Goal: Task Accomplishment & Management: Use online tool/utility

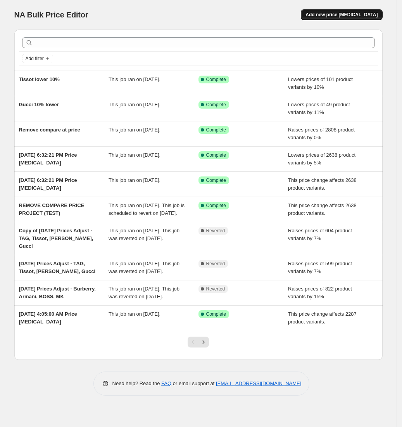
click at [341, 15] on span "Add new price [MEDICAL_DATA]" at bounding box center [342, 15] width 72 height 6
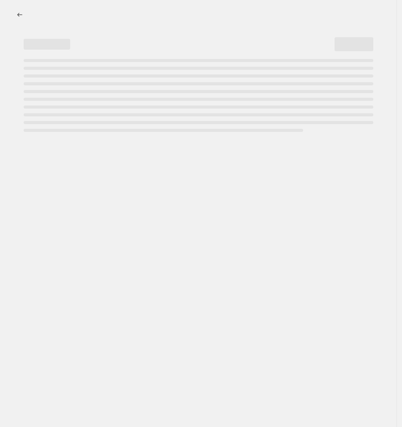
select select "percentage"
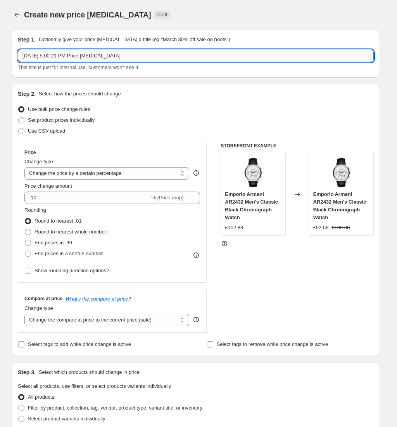
click at [71, 57] on input "[DATE] 5:00:21 PM Price [MEDICAL_DATA]" at bounding box center [196, 56] width 356 height 12
drag, startPoint x: 62, startPoint y: 55, endPoint x: 0, endPoint y: 58, distance: 61.8
click at [1, 58] on div "Create new price [MEDICAL_DATA]. This page is ready Create new price [MEDICAL_D…" at bounding box center [196, 394] width 392 height 788
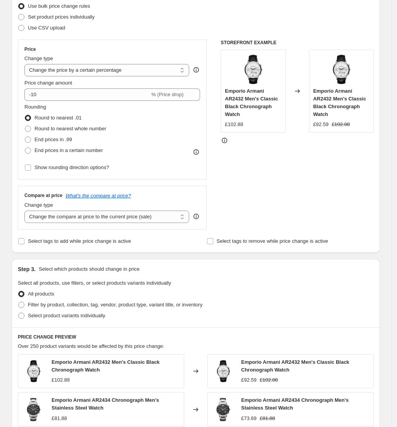
scroll to position [52, 0]
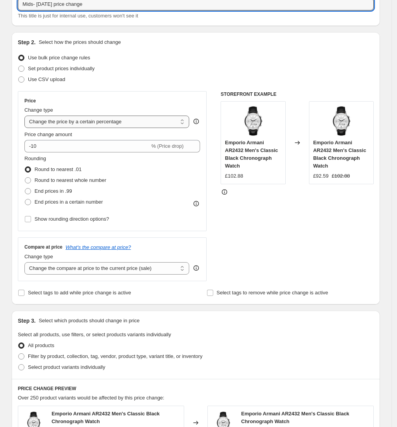
type input "Mids- [DATE] price change"
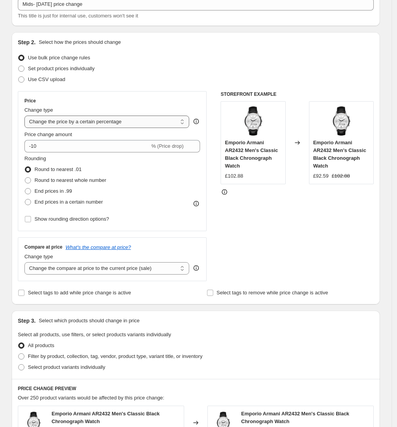
click at [69, 120] on select "Change the price to a certain amount Change the price by a certain amount Chang…" at bounding box center [106, 122] width 165 height 12
click at [68, 67] on span "Set product prices individually" at bounding box center [61, 69] width 67 height 6
click at [19, 66] on input "Set product prices individually" at bounding box center [18, 66] width 0 height 0
radio input "true"
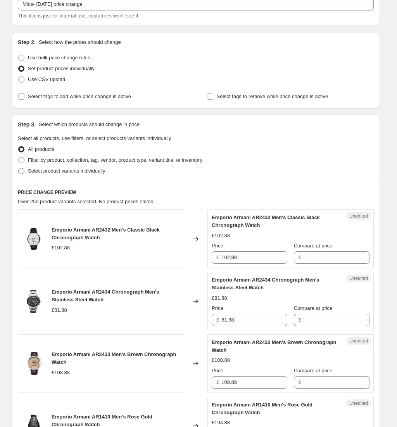
click at [55, 170] on span "Select product variants individually" at bounding box center [66, 171] width 77 height 6
click at [19, 168] on input "Select product variants individually" at bounding box center [18, 168] width 0 height 0
radio input "true"
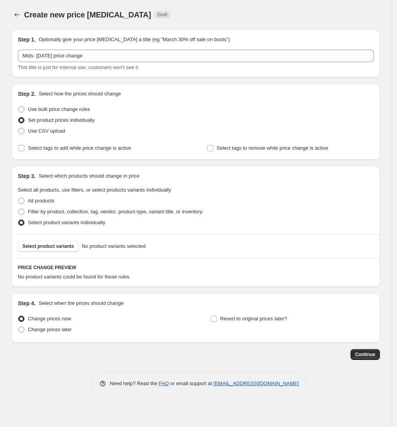
scroll to position [0, 0]
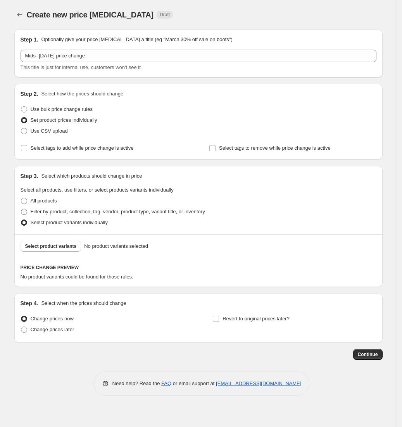
click at [63, 211] on span "Filter by product, collection, tag, vendor, product type, variant title, or inv…" at bounding box center [118, 212] width 175 height 6
click at [21, 209] on input "Filter by product, collection, tag, vendor, product type, variant title, or inv…" at bounding box center [21, 209] width 0 height 0
radio input "true"
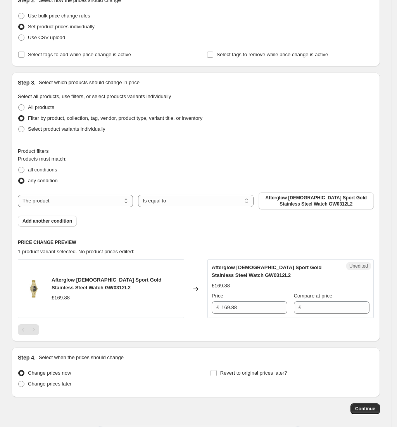
scroll to position [103, 0]
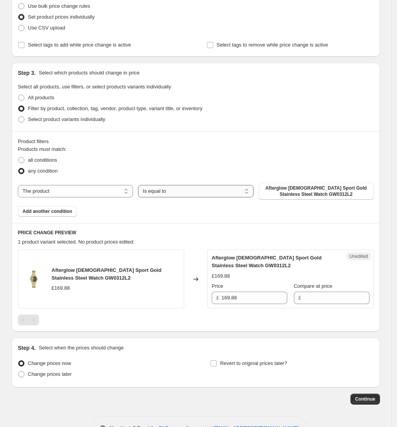
click at [154, 193] on select "Is equal to Is not equal to" at bounding box center [195, 191] width 115 height 12
click at [100, 190] on select "The product The product's collection The product's tag The product's vendor The…" at bounding box center [75, 191] width 115 height 12
select select "collection"
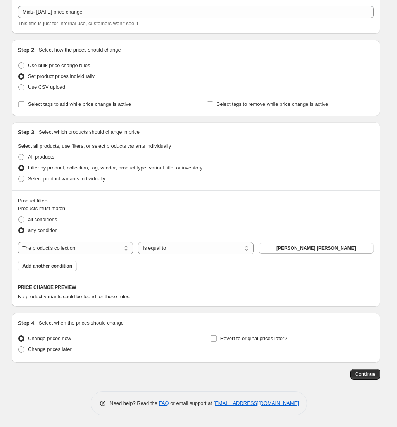
scroll to position [43, 0]
click at [167, 251] on select "Is equal to Is not equal to" at bounding box center [195, 248] width 115 height 12
drag, startPoint x: 175, startPoint y: 245, endPoint x: 195, endPoint y: 244, distance: 19.5
click at [175, 245] on select "Is equal to Is not equal to" at bounding box center [195, 248] width 115 height 12
click at [288, 249] on button "[PERSON_NAME] [PERSON_NAME]" at bounding box center [316, 248] width 115 height 11
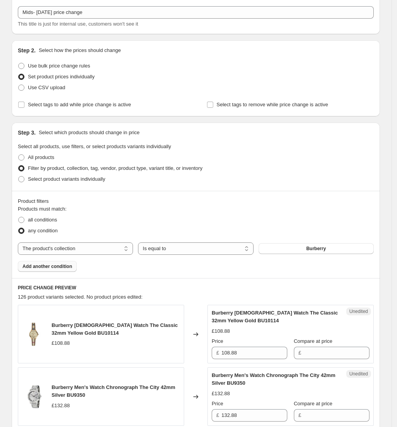
click at [66, 268] on span "Add another condition" at bounding box center [48, 266] width 50 height 6
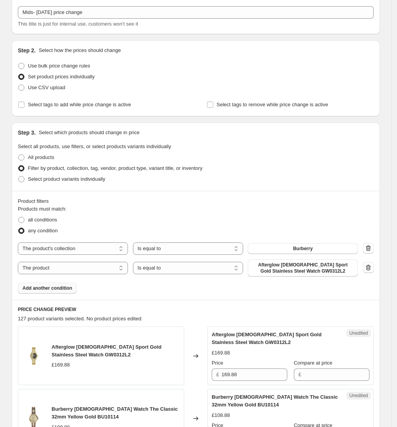
click at [62, 289] on span "Add another condition" at bounding box center [48, 288] width 50 height 6
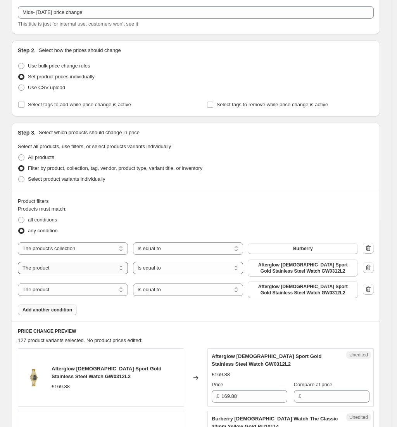
click at [101, 267] on select "The product The product's collection The product's tag The product's vendor The…" at bounding box center [73, 268] width 110 height 12
select select "collection"
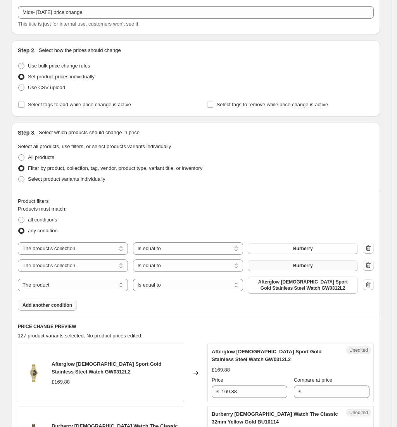
click at [305, 268] on span "Burberry" at bounding box center [303, 266] width 20 height 6
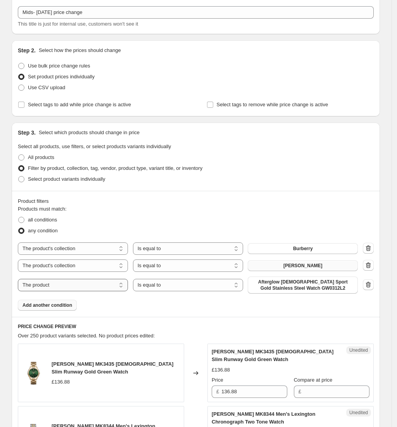
click at [89, 290] on select "The product The product's collection The product's tag The product's vendor The…" at bounding box center [73, 285] width 110 height 12
select select "collection"
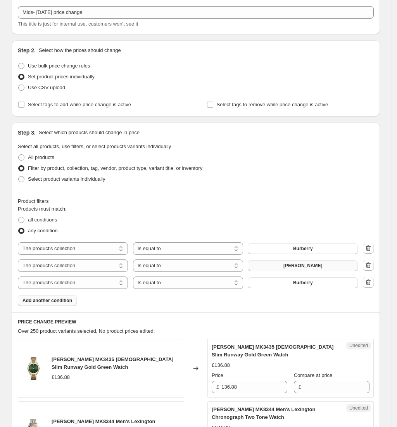
click at [292, 282] on button "Burberry" at bounding box center [303, 282] width 110 height 11
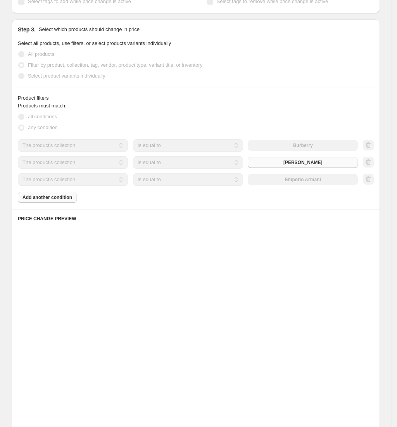
scroll to position [147, 0]
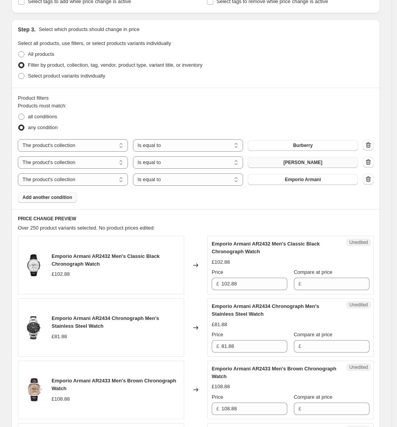
click at [45, 199] on span "Add another condition" at bounding box center [48, 197] width 50 height 6
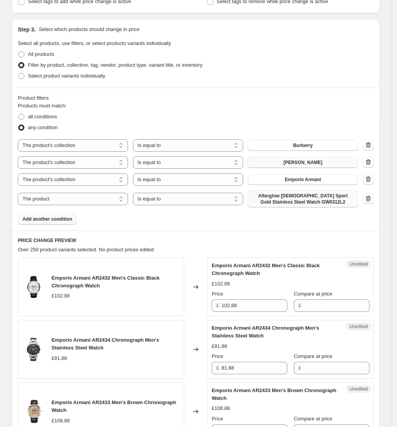
click at [306, 196] on span "Afterglow [DEMOGRAPHIC_DATA] Sport Gold Stainless Steel Watch GW0312L2" at bounding box center [303, 199] width 101 height 12
click at [78, 203] on select "The product The product's collection The product's tag The product's vendor The…" at bounding box center [73, 199] width 110 height 12
select select "collection"
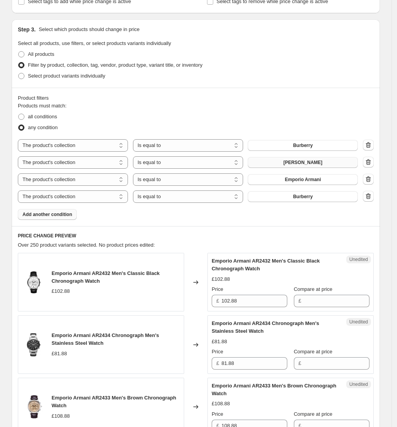
click at [300, 198] on span "Burberry" at bounding box center [303, 197] width 20 height 6
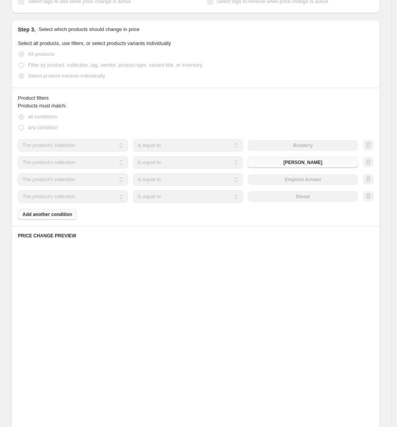
click at [57, 217] on div "Products must match: all conditions any condition The product The product's col…" at bounding box center [196, 161] width 356 height 118
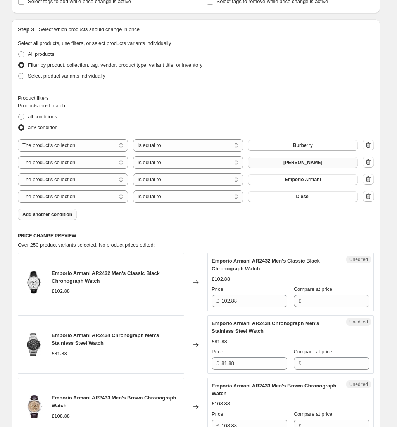
click at [70, 215] on span "Add another condition" at bounding box center [48, 214] width 50 height 6
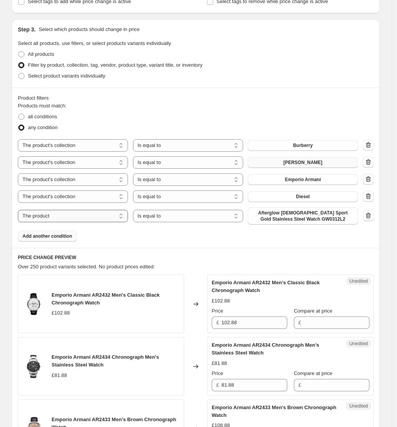
click at [85, 216] on select "The product The product's collection The product's tag The product's vendor The…" at bounding box center [73, 216] width 110 height 12
select select "collection"
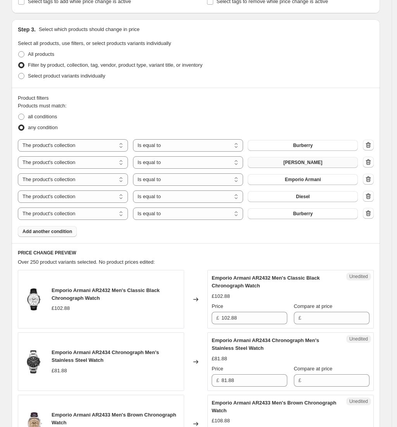
click at [306, 215] on span "Burberry" at bounding box center [303, 214] width 20 height 6
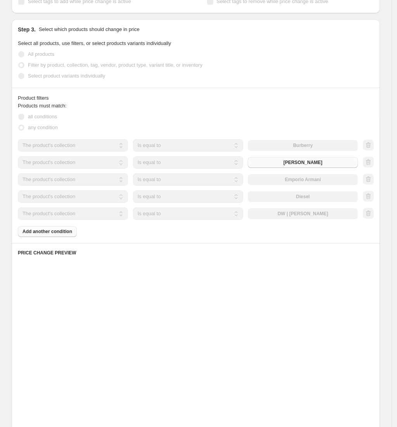
click at [54, 233] on div "Products must match: all conditions any condition The product The product's col…" at bounding box center [196, 169] width 356 height 135
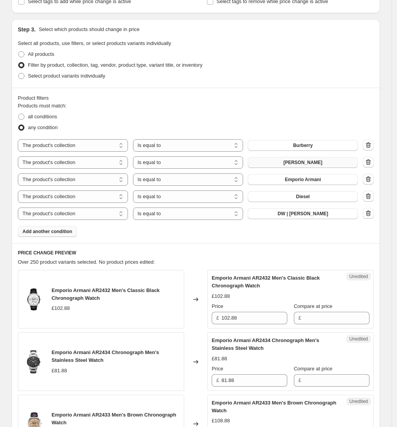
click at [60, 232] on span "Add another condition" at bounding box center [48, 232] width 50 height 6
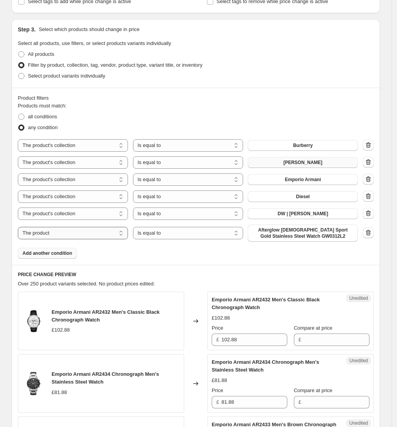
click at [98, 233] on select "The product The product's collection The product's tag The product's vendor The…" at bounding box center [73, 233] width 110 height 12
click at [20, 227] on select "The product The product's collection The product's tag The product's vendor The…" at bounding box center [73, 233] width 110 height 12
drag, startPoint x: 92, startPoint y: 232, endPoint x: 92, endPoint y: 238, distance: 6.2
click at [92, 232] on select "The product The product's collection The product's tag The product's vendor The…" at bounding box center [73, 233] width 110 height 12
click at [20, 227] on select "The product The product's collection The product's tag The product's vendor The…" at bounding box center [73, 233] width 110 height 12
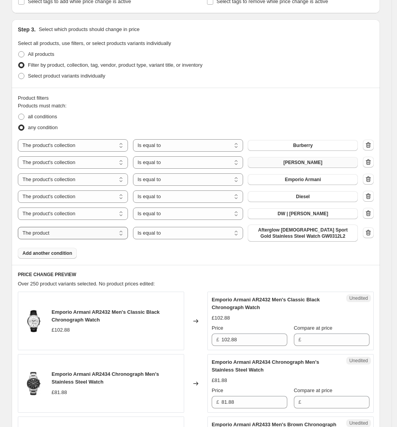
click at [94, 234] on select "The product The product's collection The product's tag The product's vendor The…" at bounding box center [73, 233] width 110 height 12
select select "collection"
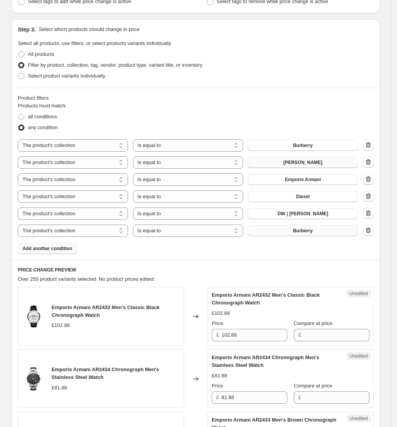
click at [284, 229] on button "Burberry" at bounding box center [303, 230] width 110 height 11
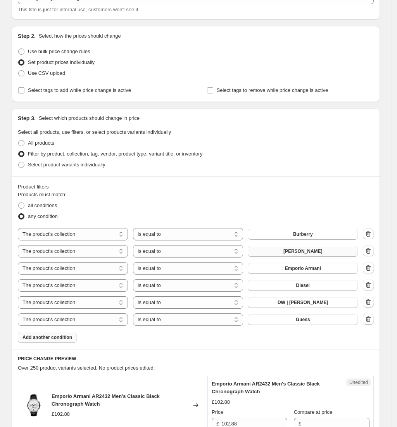
scroll to position [0, 0]
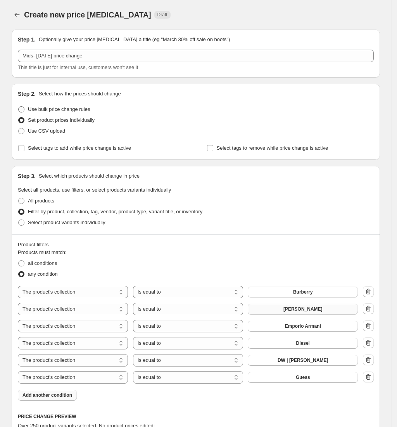
click at [79, 108] on span "Use bulk price change rules" at bounding box center [59, 109] width 62 height 6
click at [19, 107] on input "Use bulk price change rules" at bounding box center [18, 106] width 0 height 0
radio input "true"
select select "percentage"
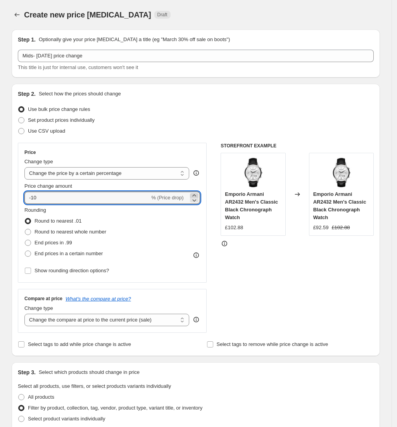
click at [197, 195] on icon at bounding box center [194, 196] width 8 height 8
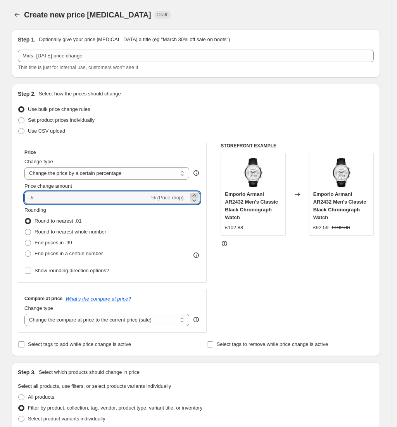
click at [197, 195] on icon at bounding box center [194, 196] width 8 height 8
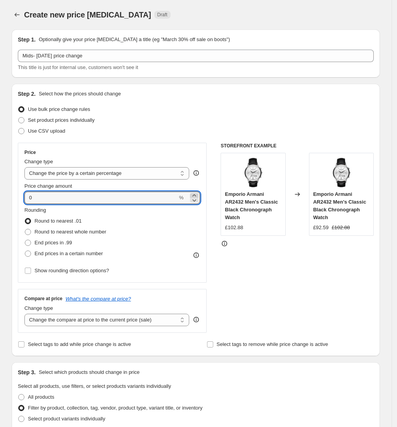
click at [197, 195] on icon at bounding box center [194, 196] width 8 height 8
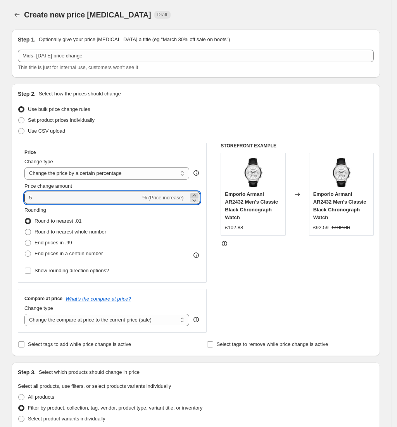
click at [197, 195] on icon at bounding box center [194, 196] width 8 height 8
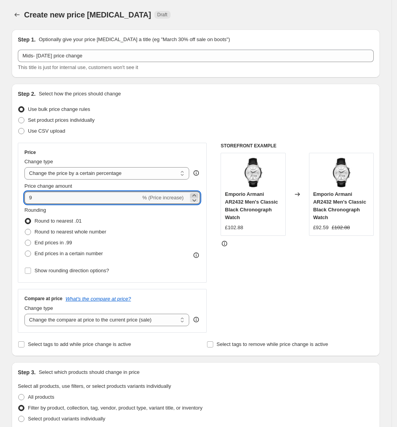
type input "10"
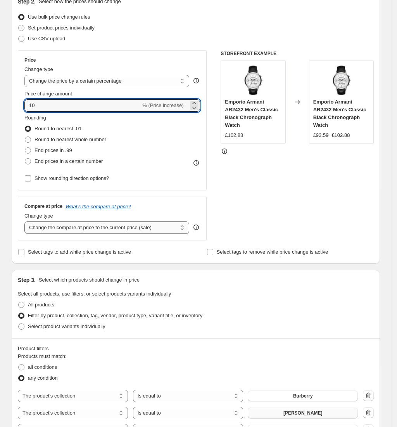
scroll to position [103, 0]
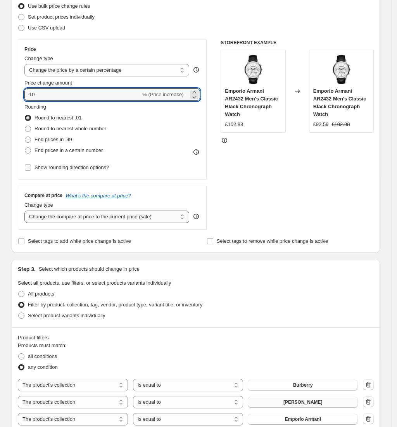
click at [83, 216] on select "Change the compare at price to the current price (sale) Change the compare at p…" at bounding box center [106, 217] width 165 height 12
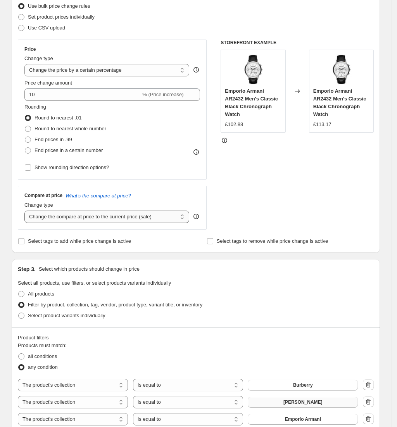
select select "pp"
click at [27, 211] on select "Change the compare at price to the current price (sale) Change the compare at p…" at bounding box center [106, 217] width 165 height 12
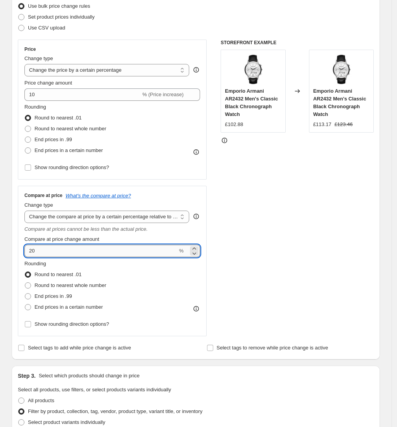
click at [71, 254] on input "20" at bounding box center [100, 251] width 153 height 12
click at [60, 309] on span "End prices in a certain number" at bounding box center [69, 307] width 68 height 6
click at [25, 305] on input "End prices in a certain number" at bounding box center [25, 304] width 0 height 0
radio input "true"
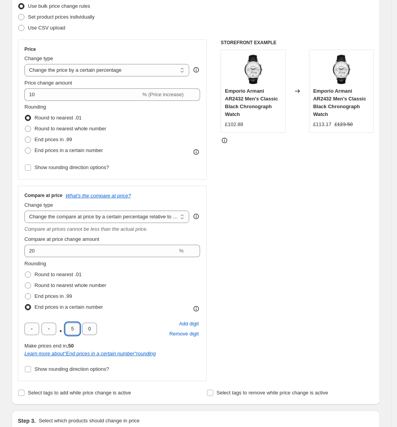
drag, startPoint x: 72, startPoint y: 331, endPoint x: 67, endPoint y: 332, distance: 5.4
click at [67, 332] on input "5" at bounding box center [72, 329] width 15 height 12
click at [48, 288] on span "Round to nearest whole number" at bounding box center [71, 285] width 72 height 6
click at [25, 283] on input "Round to nearest whole number" at bounding box center [25, 282] width 0 height 0
radio input "true"
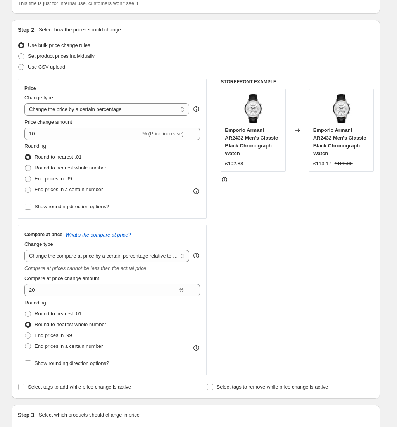
scroll to position [52, 0]
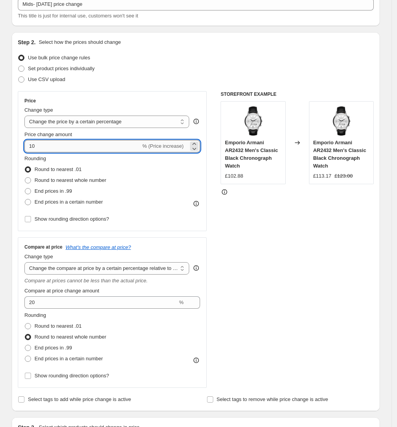
click at [68, 147] on input "10" at bounding box center [82, 146] width 116 height 12
drag, startPoint x: 77, startPoint y: 147, endPoint x: -6, endPoint y: 140, distance: 83.4
click at [0, 140] on html "Home Settings Plans Skip to content Create new price [MEDICAL_DATA]. This page …" at bounding box center [198, 161] width 397 height 427
click at [321, 222] on div "STOREFRONT EXAMPLE Emporio Armani AR2432 Men's Classic Black Chronograph Watch …" at bounding box center [297, 239] width 153 height 297
click at [93, 141] on input "10" at bounding box center [82, 146] width 116 height 12
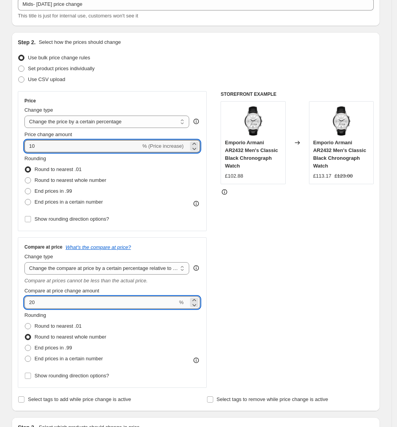
click at [99, 304] on input "20" at bounding box center [100, 302] width 153 height 12
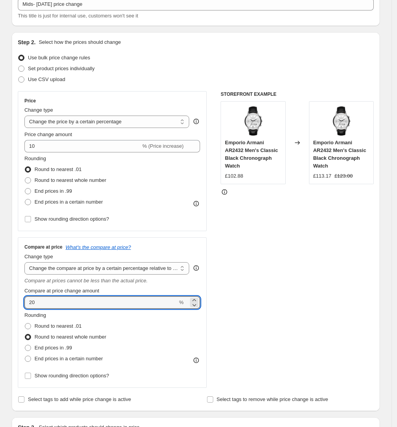
click at [251, 307] on div "STOREFRONT EXAMPLE Emporio Armani AR2432 Men's Classic Black Chronograph Watch …" at bounding box center [297, 239] width 153 height 297
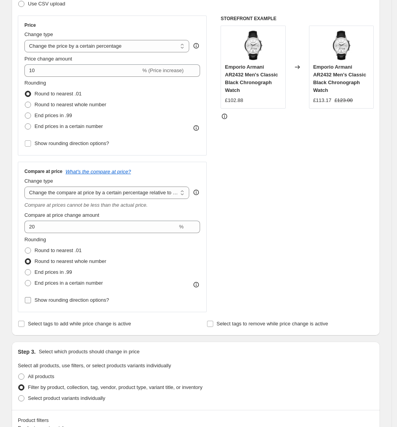
scroll to position [155, 0]
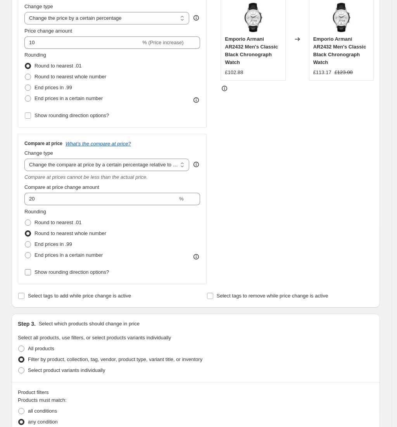
click at [99, 270] on span "Show rounding direction options?" at bounding box center [72, 272] width 74 height 6
click at [31, 270] on input "Show rounding direction options?" at bounding box center [28, 272] width 6 height 6
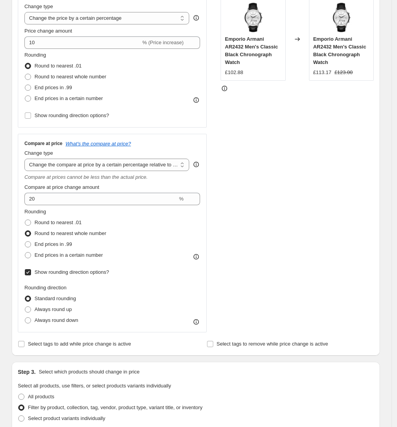
click at [102, 272] on span "Show rounding direction options?" at bounding box center [72, 272] width 74 height 6
click at [31, 272] on input "Show rounding direction options?" at bounding box center [28, 272] width 6 height 6
checkbox input "false"
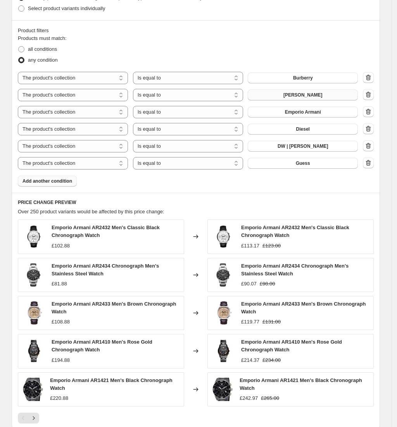
scroll to position [638, 0]
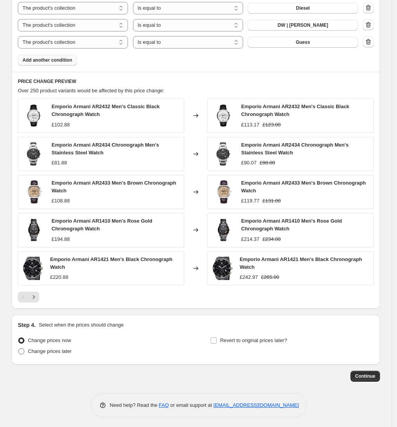
click at [61, 352] on span "Change prices later" at bounding box center [50, 351] width 44 height 6
click at [19, 349] on input "Change prices later" at bounding box center [18, 348] width 0 height 0
radio input "true"
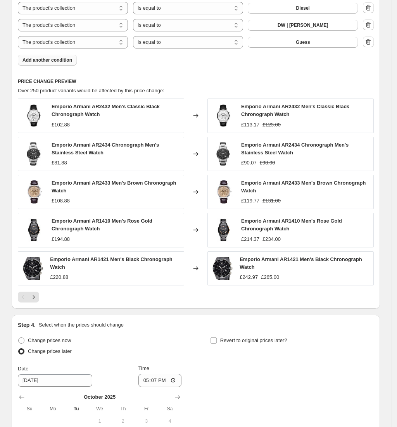
scroll to position [771, 0]
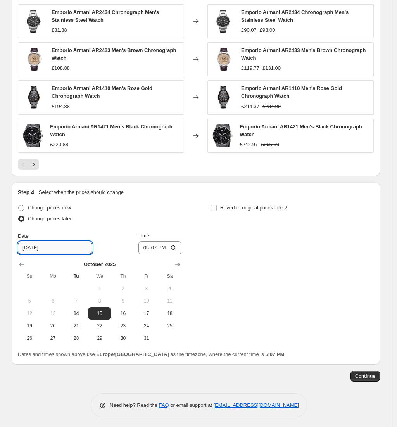
click at [61, 242] on input "[DATE]" at bounding box center [55, 248] width 74 height 12
click at [73, 251] on input "[DATE]" at bounding box center [55, 248] width 74 height 12
click at [35, 246] on input "[DATE]" at bounding box center [55, 248] width 74 height 12
click at [131, 314] on span "16" at bounding box center [122, 313] width 17 height 6
type input "[DATE]"
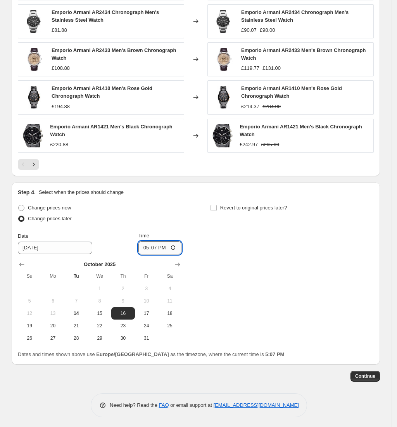
click at [166, 246] on input "17:07" at bounding box center [160, 247] width 43 height 13
click at [156, 246] on input "17:07" at bounding box center [160, 247] width 43 height 13
type input "00:01"
click at [108, 313] on span "15" at bounding box center [99, 313] width 17 height 6
type input "[DATE]"
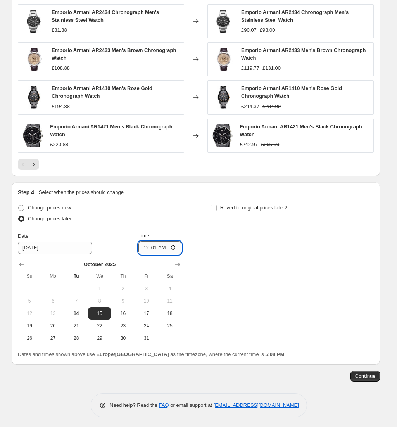
click at [161, 246] on input "00:01" at bounding box center [160, 247] width 43 height 13
type input "23:59"
click at [228, 257] on div "Change prices now Change prices later Date [DATE] Time 23:59 [DATE] Su Mo Tu We…" at bounding box center [196, 274] width 356 height 142
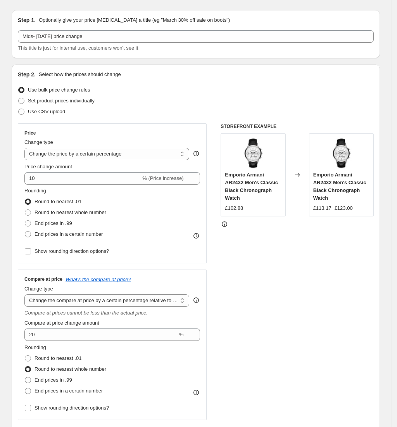
scroll to position [0, 0]
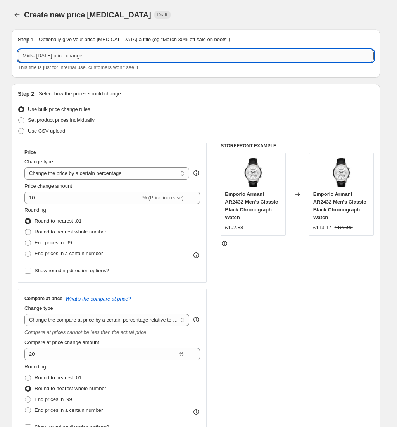
click at [139, 53] on input "Mids- [DATE] price change" at bounding box center [196, 56] width 356 height 12
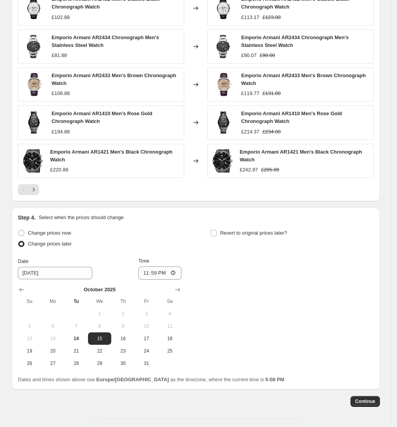
scroll to position [771, 0]
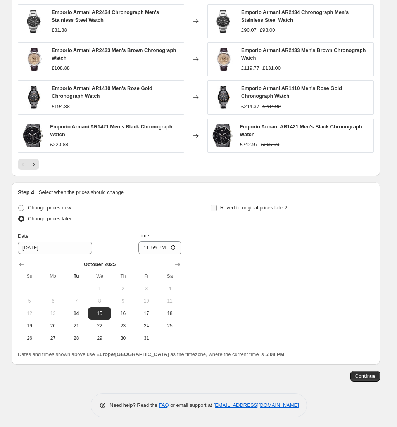
click at [238, 205] on span "Revert to original prices later?" at bounding box center [253, 208] width 67 height 6
click at [217, 205] on input "Revert to original prices later?" at bounding box center [214, 208] width 6 height 6
checkbox input "true"
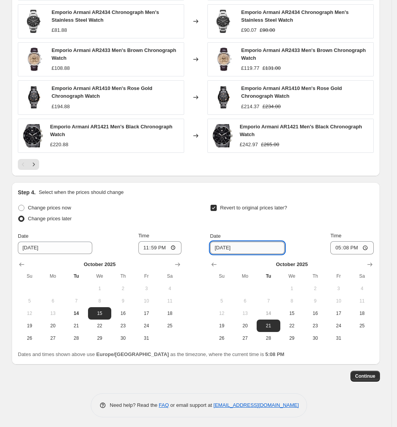
click at [256, 244] on input "[DATE]" at bounding box center [247, 248] width 74 height 12
click at [237, 247] on input "[DATE]" at bounding box center [247, 248] width 74 height 12
click at [232, 249] on input "[DATE]" at bounding box center [247, 248] width 74 height 12
click at [374, 263] on icon "Show next month, November 2025" at bounding box center [370, 265] width 8 height 8
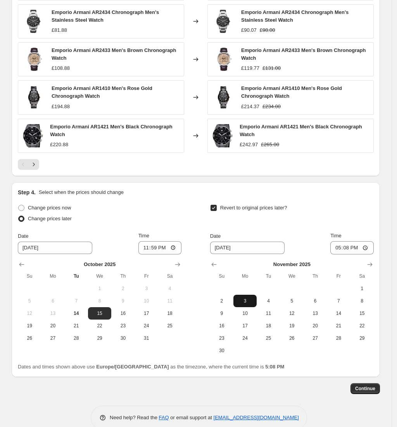
click at [248, 301] on span "3" at bounding box center [245, 301] width 17 height 6
type input "[DATE]"
click at [366, 246] on input "17:08" at bounding box center [352, 247] width 43 height 13
type input "00:00"
click at [364, 232] on div "Time" at bounding box center [352, 236] width 43 height 8
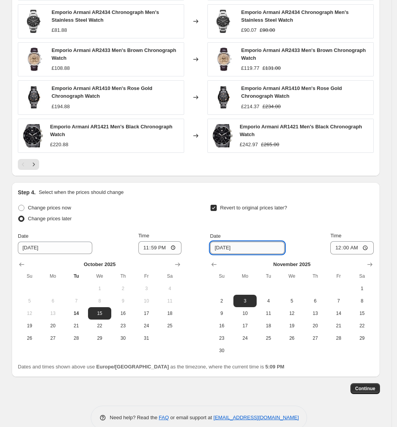
click at [250, 247] on input "[DATE]" at bounding box center [247, 248] width 74 height 12
click at [242, 246] on input "[DATE]" at bounding box center [247, 248] width 74 height 12
click at [227, 244] on input "[DATE]" at bounding box center [247, 248] width 74 height 12
click at [223, 301] on span "2" at bounding box center [221, 301] width 17 height 6
type input "[DATE]"
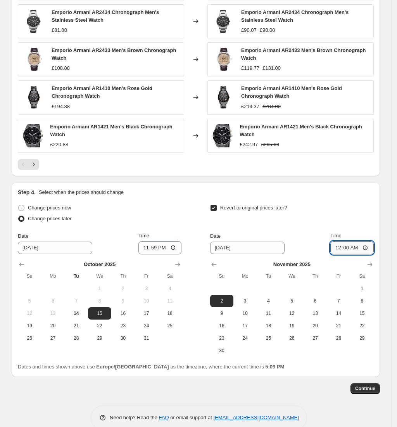
click at [356, 250] on input "00:00" at bounding box center [352, 247] width 43 height 13
click at [350, 251] on input "00:00" at bounding box center [352, 247] width 43 height 13
click at [349, 250] on input "00:00" at bounding box center [352, 247] width 43 height 13
click at [349, 247] on input "00:00" at bounding box center [352, 247] width 43 height 13
type input "23:59"
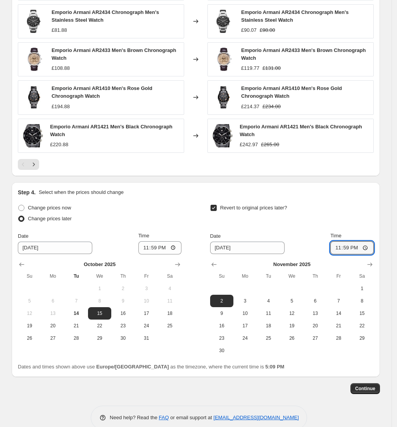
click at [349, 215] on div "Revert to original prices later?" at bounding box center [292, 214] width 164 height 23
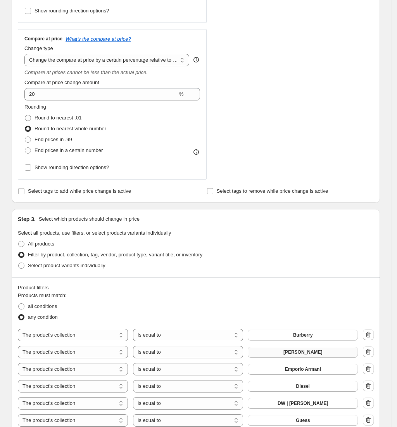
scroll to position [254, 0]
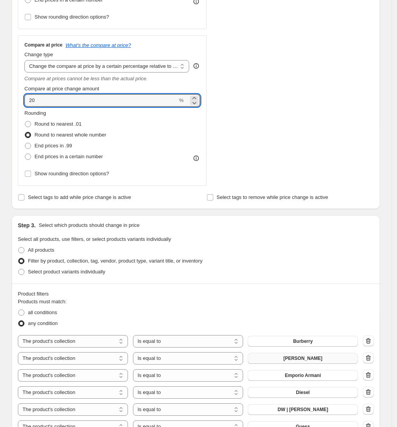
drag, startPoint x: 61, startPoint y: 99, endPoint x: -6, endPoint y: 99, distance: 66.3
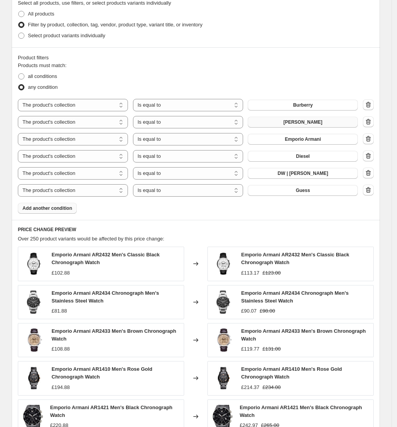
scroll to position [512, 0]
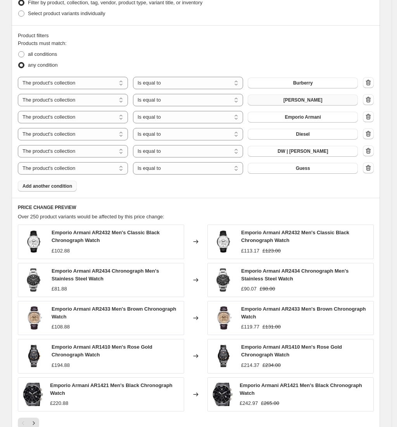
type input "25"
click at [256, 196] on div "Product filters Products must match: all conditions any condition The product T…" at bounding box center [196, 111] width 369 height 173
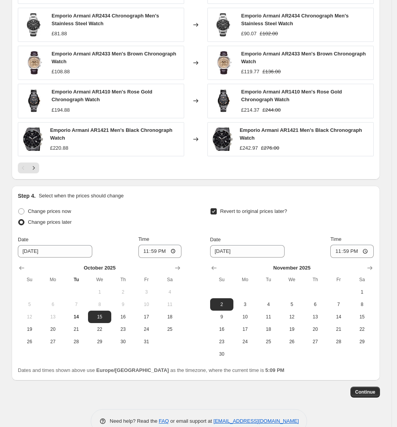
scroll to position [783, 0]
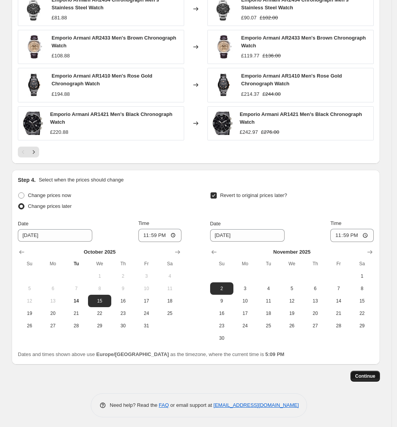
click at [369, 376] on span "Continue" at bounding box center [365, 376] width 20 height 6
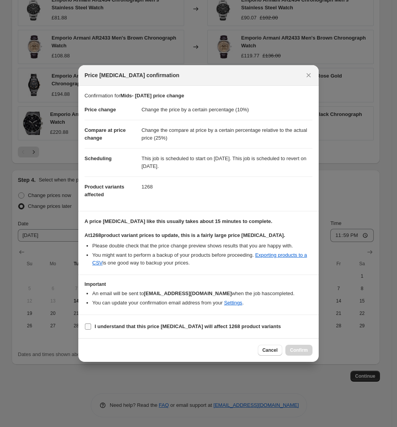
click at [221, 326] on b "I understand that this price [MEDICAL_DATA] will affect 1268 product variants" at bounding box center [188, 327] width 187 height 6
click at [91, 326] on input "I understand that this price [MEDICAL_DATA] will affect 1268 product variants" at bounding box center [88, 327] width 6 height 6
checkbox input "true"
click at [300, 351] on span "Confirm" at bounding box center [299, 350] width 18 height 6
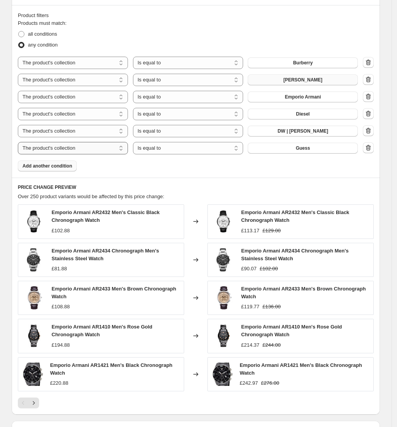
scroll to position [621, 0]
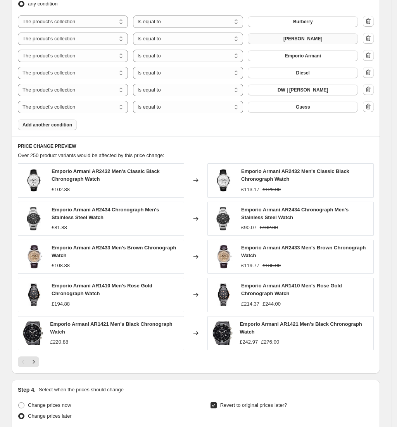
click at [48, 126] on span "Add another condition" at bounding box center [48, 125] width 50 height 6
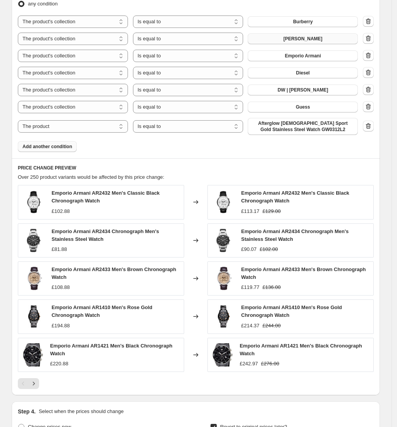
click at [48, 147] on span "Add another condition" at bounding box center [48, 147] width 50 height 6
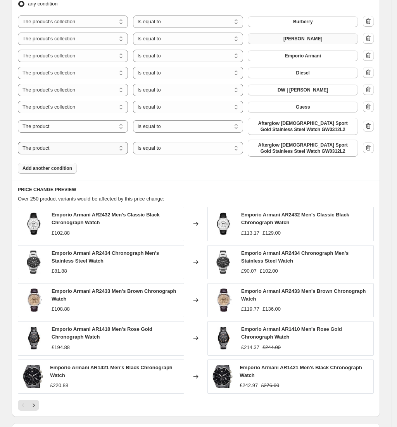
click at [106, 151] on select "The product The product's collection The product's tag The product's vendor The…" at bounding box center [73, 148] width 110 height 12
select select "collection"
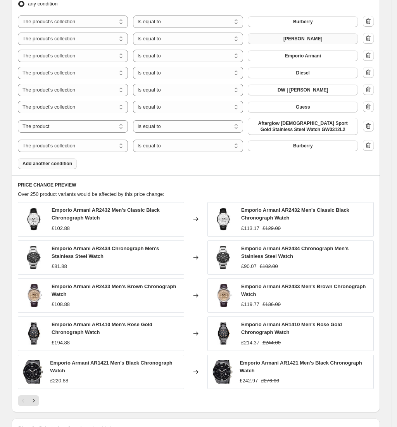
click at [291, 148] on button "Burberry" at bounding box center [303, 145] width 110 height 11
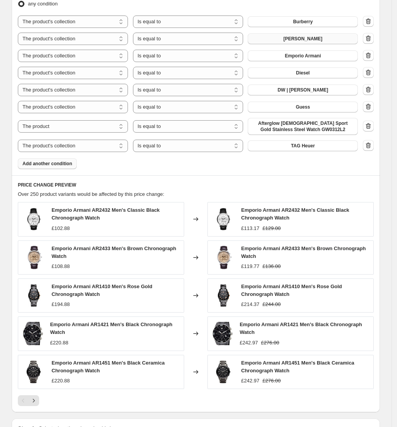
click at [70, 164] on span "Add another condition" at bounding box center [48, 164] width 50 height 6
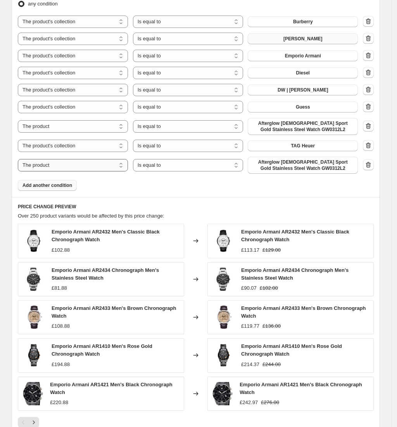
click at [91, 167] on select "The product The product's collection The product's tag The product's vendor The…" at bounding box center [73, 165] width 110 height 12
select select "collection"
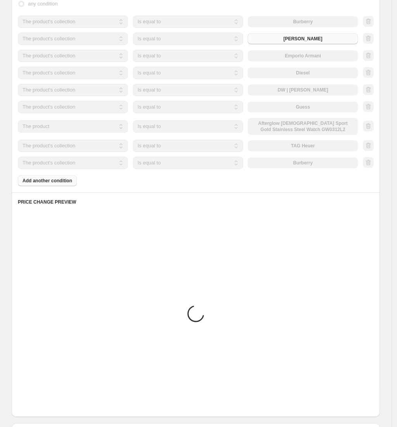
click at [291, 165] on div "The product The product's collection The product's tag The product's vendor The…" at bounding box center [188, 163] width 340 height 12
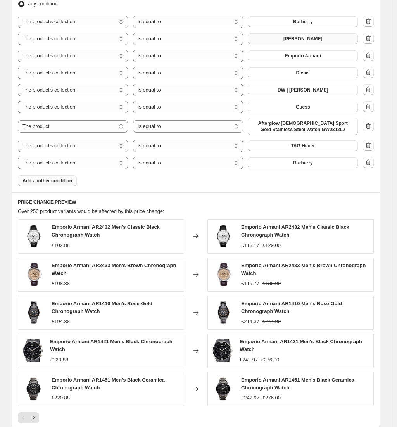
click at [306, 165] on span "Burberry" at bounding box center [303, 163] width 20 height 6
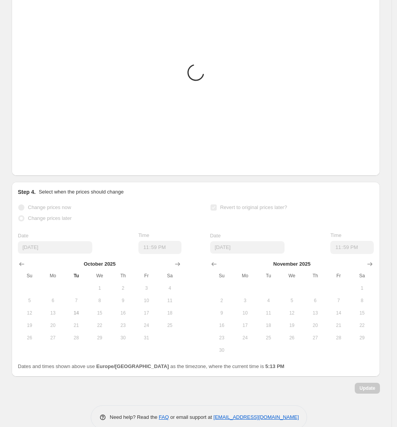
scroll to position [874, 0]
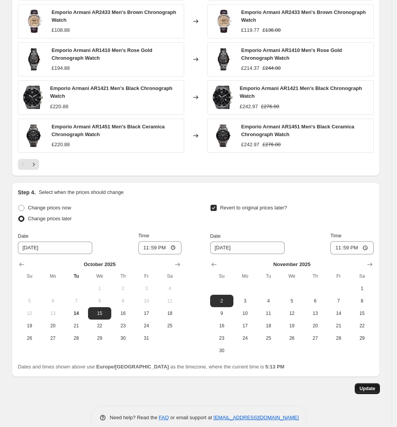
click at [371, 386] on span "Update" at bounding box center [368, 389] width 16 height 6
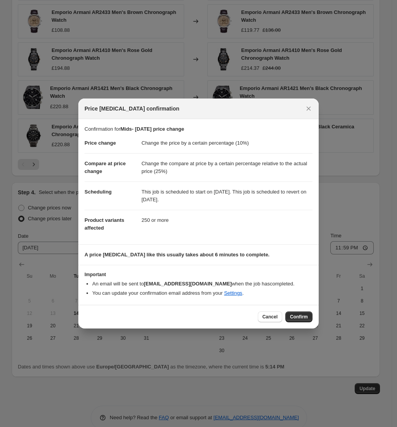
click at [296, 312] on button "Confirm" at bounding box center [299, 317] width 27 height 11
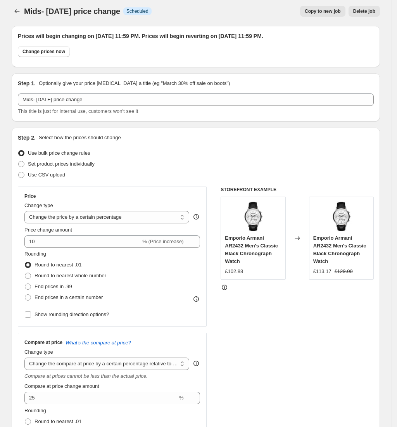
scroll to position [0, 0]
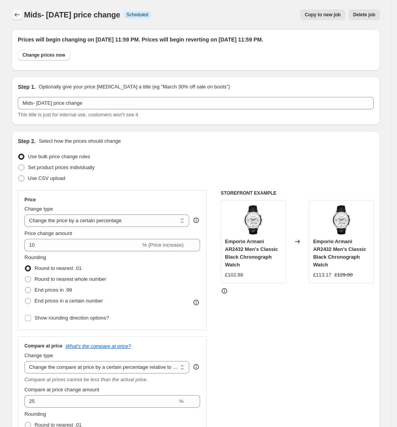
click at [21, 13] on icon "Price change jobs" at bounding box center [17, 15] width 8 height 8
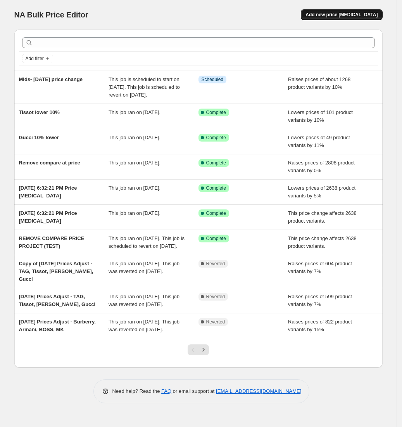
click at [339, 13] on span "Add new price [MEDICAL_DATA]" at bounding box center [342, 15] width 72 height 6
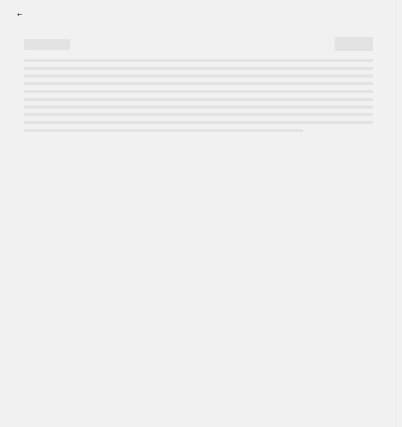
select select "percentage"
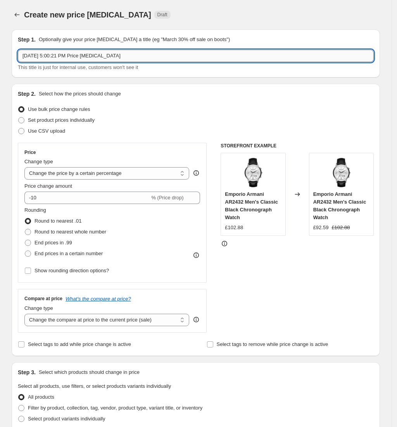
click at [118, 59] on input "[DATE] 5:00:21 PM Price [MEDICAL_DATA]" at bounding box center [196, 56] width 356 height 12
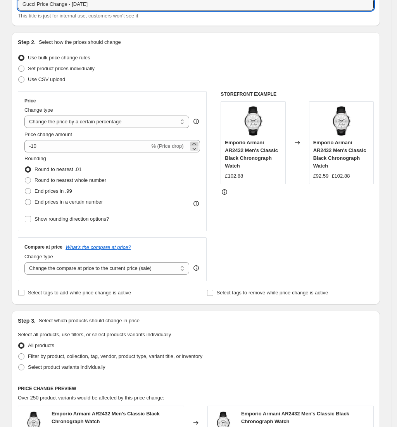
type input "Gucci Price Change - [DATE]"
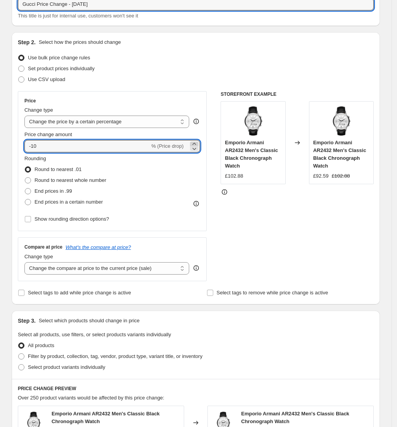
click at [198, 143] on icon at bounding box center [194, 144] width 8 height 8
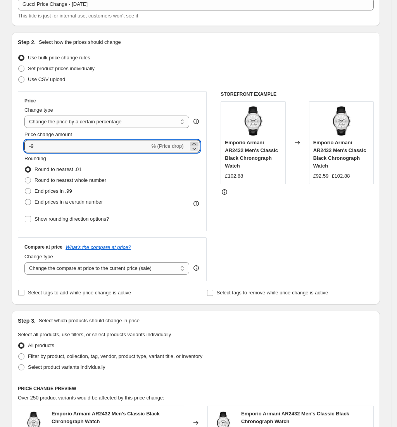
click at [198, 143] on icon at bounding box center [194, 144] width 8 height 8
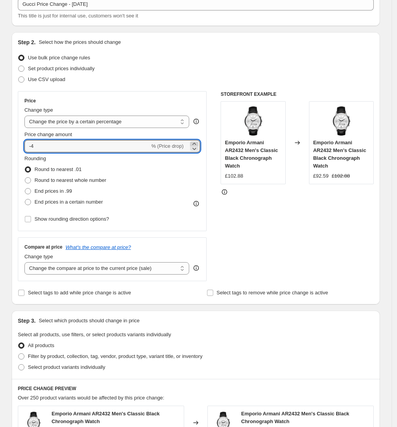
click at [198, 143] on icon at bounding box center [194, 144] width 8 height 8
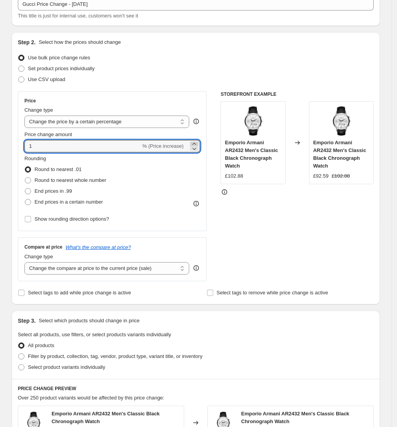
click at [198, 143] on icon at bounding box center [194, 144] width 8 height 8
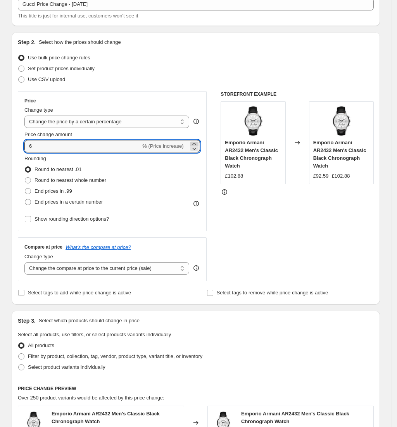
click at [198, 143] on icon at bounding box center [194, 144] width 8 height 8
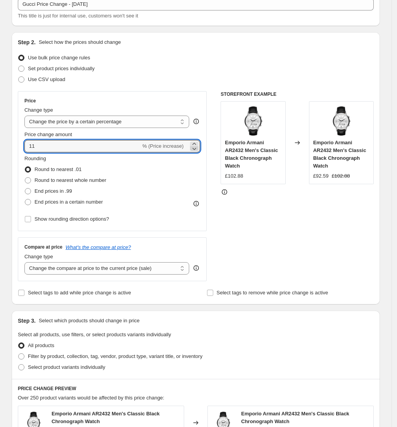
click at [198, 147] on icon at bounding box center [194, 149] width 8 height 8
click at [198, 150] on icon at bounding box center [194, 149] width 8 height 8
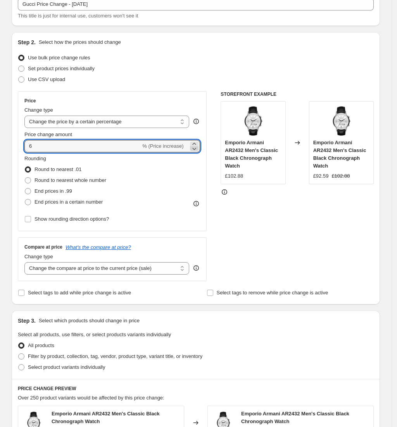
click at [198, 150] on icon at bounding box center [194, 149] width 8 height 8
type input "5"
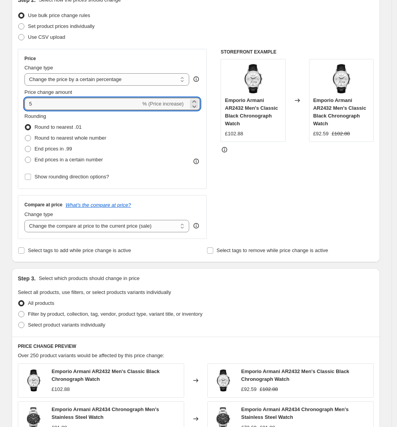
scroll to position [103, 0]
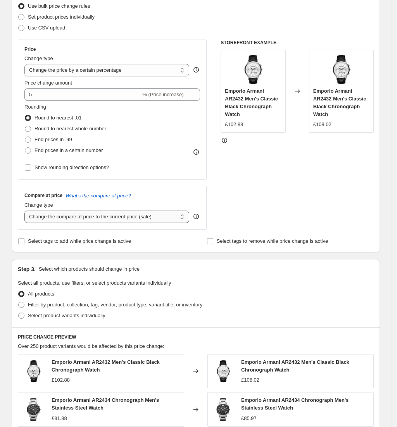
click at [144, 216] on select "Change the compare at price to the current price (sale) Change the compare at p…" at bounding box center [106, 217] width 165 height 12
select select "pp"
click at [27, 211] on select "Change the compare at price to the current price (sale) Change the compare at p…" at bounding box center [106, 217] width 165 height 12
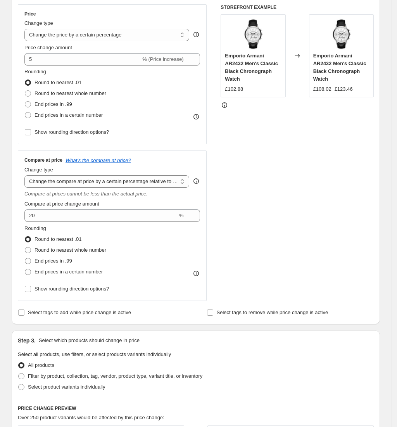
scroll to position [155, 0]
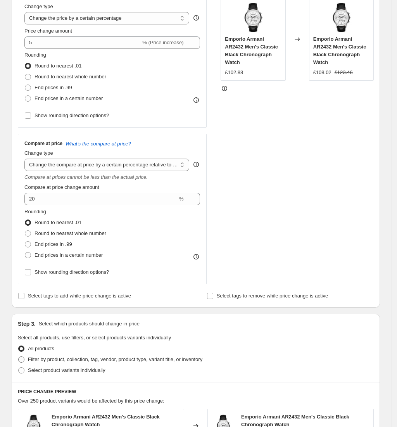
click at [83, 360] on span "Filter by product, collection, tag, vendor, product type, variant title, or inv…" at bounding box center [115, 360] width 175 height 6
click at [19, 357] on input "Filter by product, collection, tag, vendor, product type, variant title, or inv…" at bounding box center [18, 357] width 0 height 0
radio input "true"
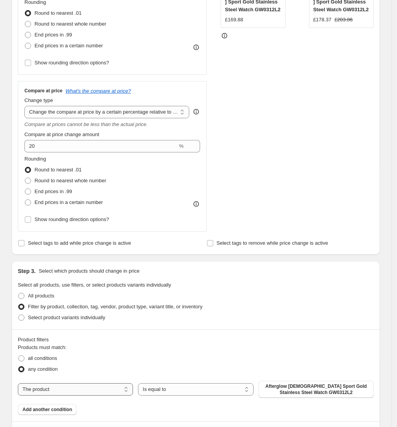
scroll to position [310, 0]
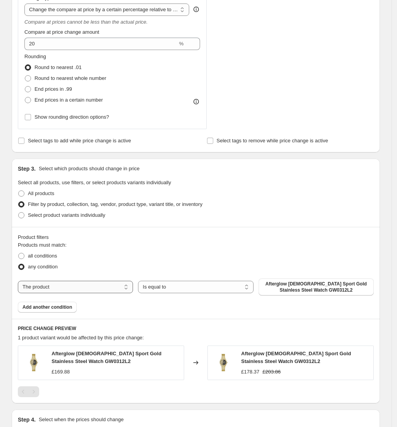
click at [97, 291] on select "The product The product's collection The product's tag The product's vendor The…" at bounding box center [75, 287] width 115 height 12
select select "collection"
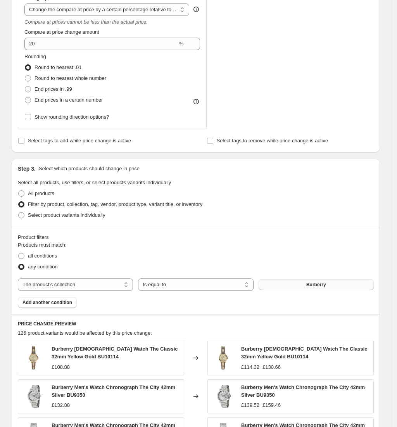
click at [287, 282] on button "Burberry" at bounding box center [316, 284] width 115 height 11
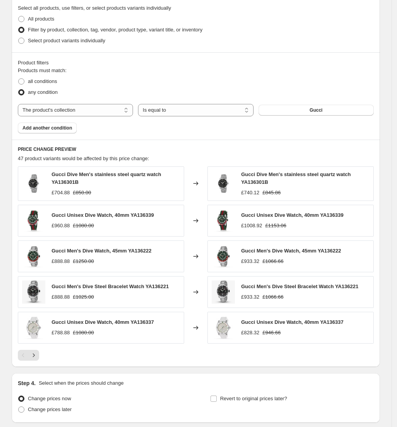
scroll to position [491, 0]
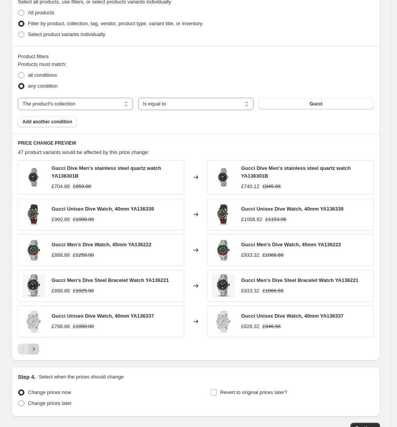
click at [36, 346] on icon "Next" at bounding box center [34, 349] width 8 height 8
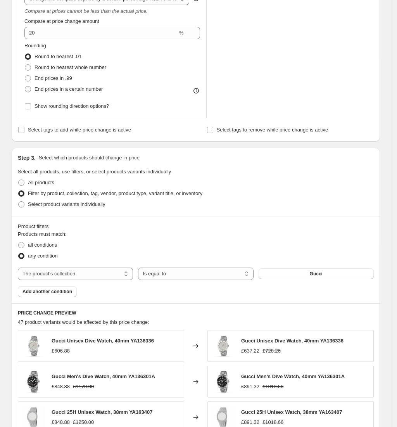
scroll to position [334, 0]
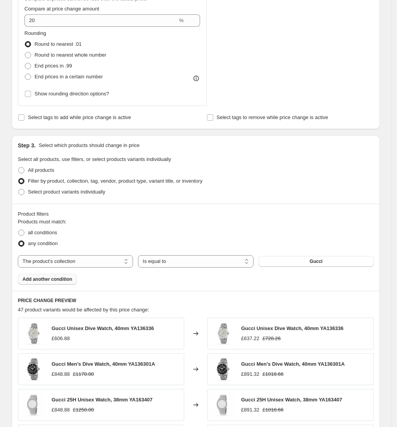
click at [68, 278] on span "Add another condition" at bounding box center [48, 279] width 50 height 6
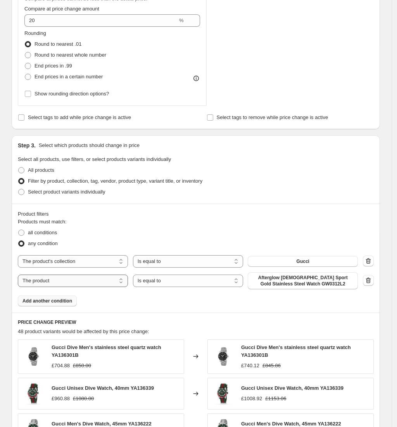
click at [110, 279] on select "The product The product's collection The product's tag The product's vendor The…" at bounding box center [73, 281] width 110 height 12
select select "collection"
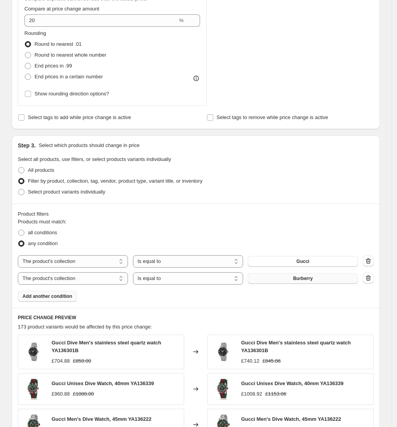
click at [298, 277] on span "Burberry" at bounding box center [303, 278] width 20 height 6
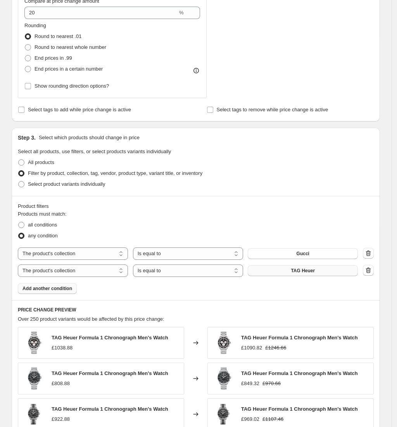
scroll to position [362, 0]
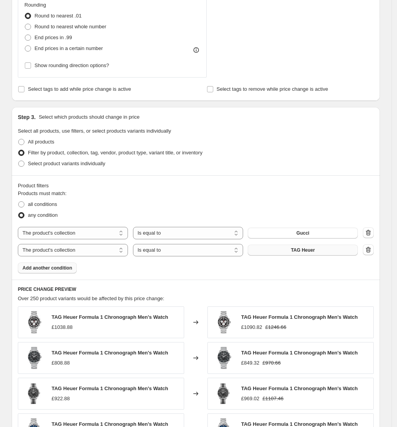
click at [56, 267] on span "Add another condition" at bounding box center [48, 268] width 50 height 6
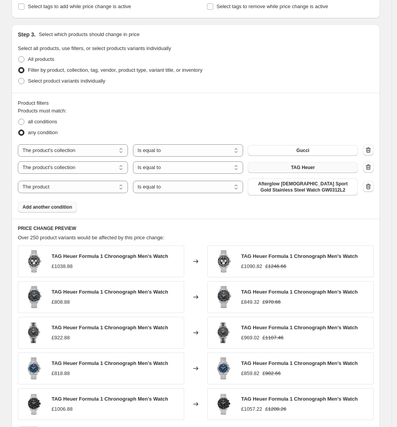
scroll to position [466, 0]
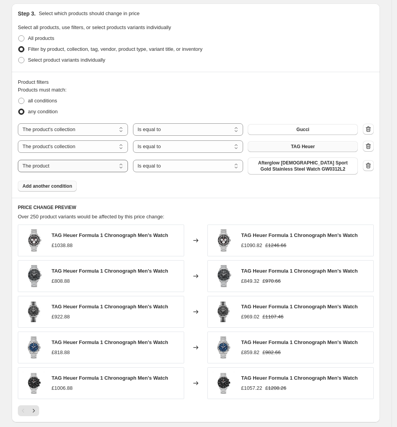
click at [106, 168] on select "The product The product's collection The product's tag The product's vendor The…" at bounding box center [73, 166] width 110 height 12
select select "collection"
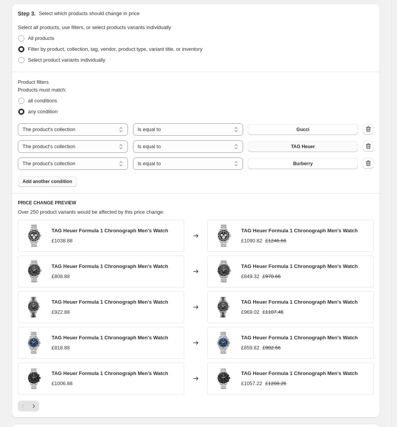
click at [304, 166] on span "Burberry" at bounding box center [303, 164] width 20 height 6
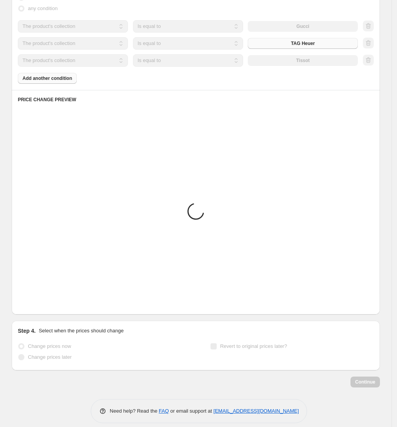
scroll to position [569, 0]
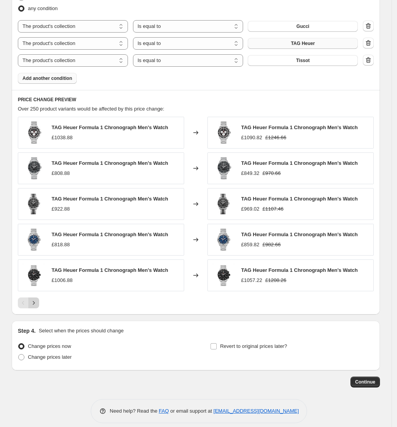
click at [36, 300] on icon "Next" at bounding box center [34, 303] width 8 height 8
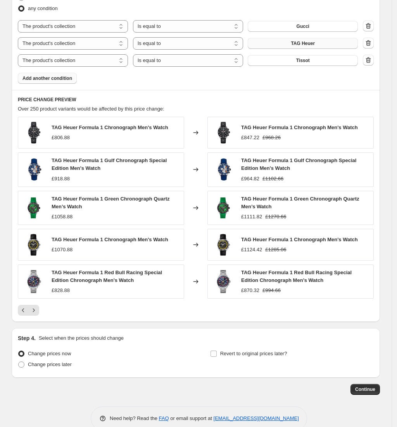
scroll to position [517, 0]
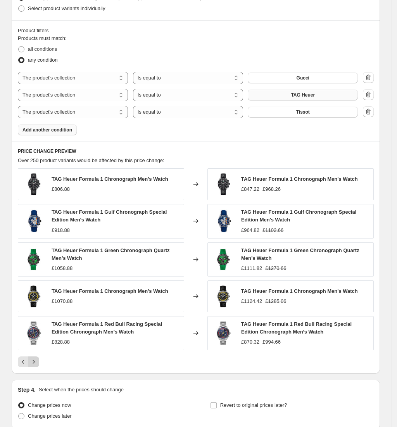
click at [38, 360] on icon "Next" at bounding box center [34, 362] width 8 height 8
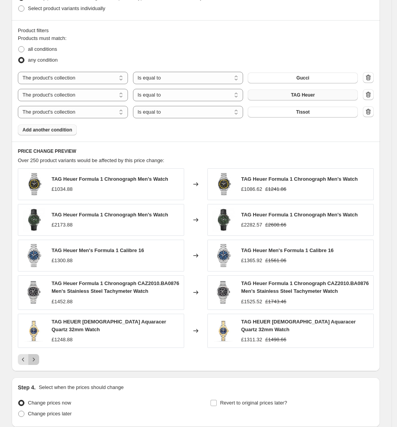
click at [37, 357] on icon "Next" at bounding box center [34, 360] width 8 height 8
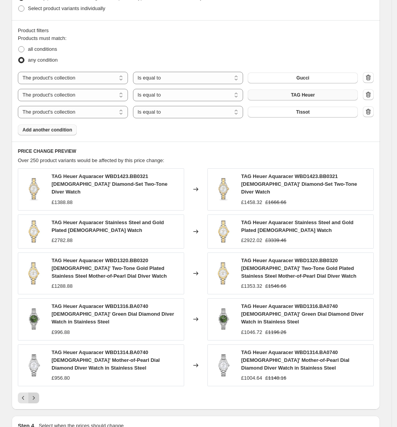
click at [37, 357] on img at bounding box center [33, 365] width 23 height 23
click at [39, 393] on button "Next" at bounding box center [33, 398] width 11 height 11
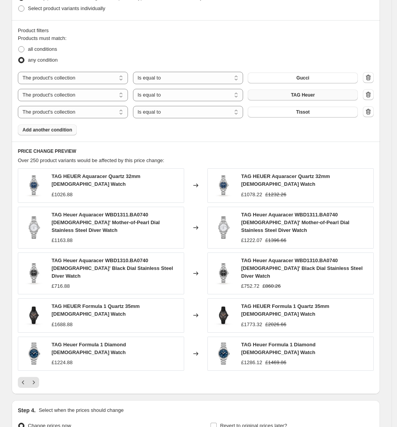
click at [56, 130] on span "Add another condition" at bounding box center [48, 130] width 50 height 6
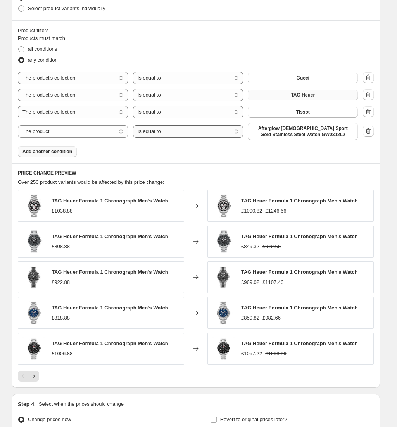
click at [146, 132] on select "Is equal to Is not equal to" at bounding box center [188, 131] width 110 height 12
click at [88, 135] on select "The product The product's collection The product's tag The product's vendor The…" at bounding box center [73, 131] width 110 height 12
select select "collection"
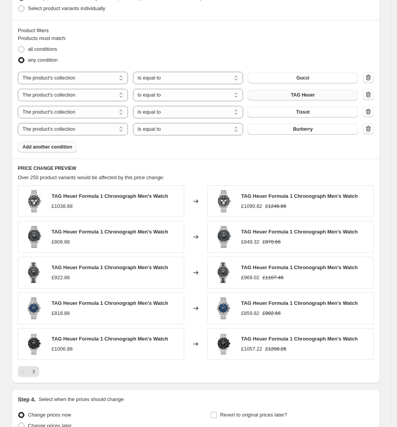
click at [298, 130] on span "Burberry" at bounding box center [303, 129] width 20 height 6
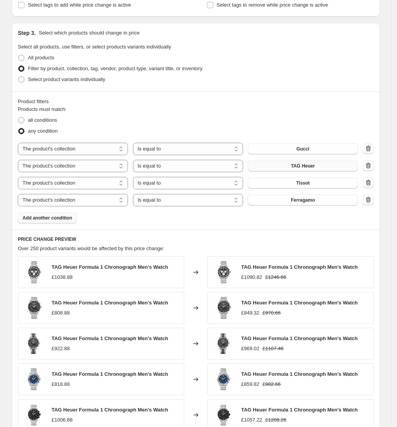
scroll to position [592, 0]
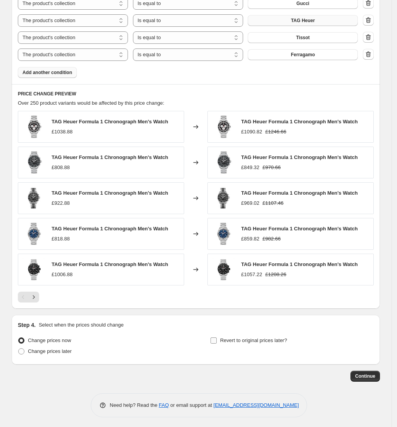
click at [225, 341] on span "Revert to original prices later?" at bounding box center [253, 341] width 67 height 6
click at [217, 341] on input "Revert to original prices later?" at bounding box center [214, 341] width 6 height 6
checkbox input "true"
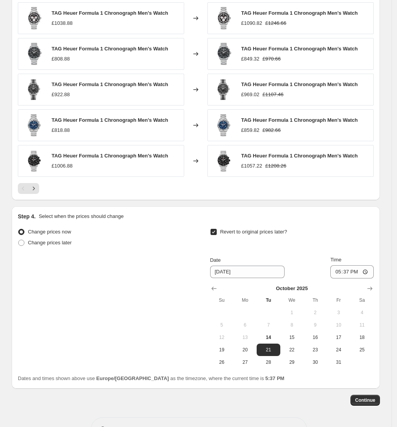
scroll to position [724, 0]
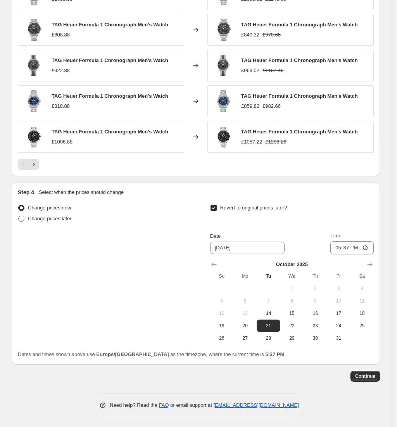
click at [43, 216] on span "Change prices later" at bounding box center [50, 219] width 44 height 6
click at [19, 216] on input "Change prices later" at bounding box center [18, 216] width 0 height 0
radio input "true"
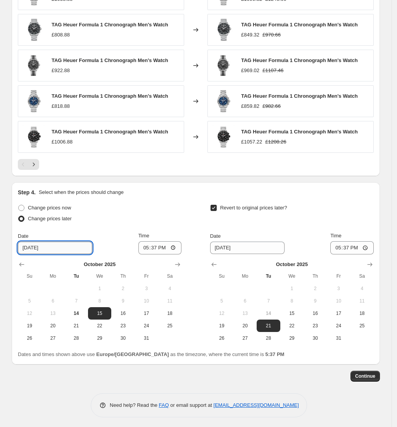
click at [69, 251] on input "[DATE]" at bounding box center [55, 248] width 74 height 12
click at [121, 313] on span "16" at bounding box center [122, 313] width 17 height 6
click at [105, 307] on button "15" at bounding box center [99, 313] width 23 height 12
type input "[DATE]"
click at [161, 246] on input "17:37" at bounding box center [160, 247] width 43 height 13
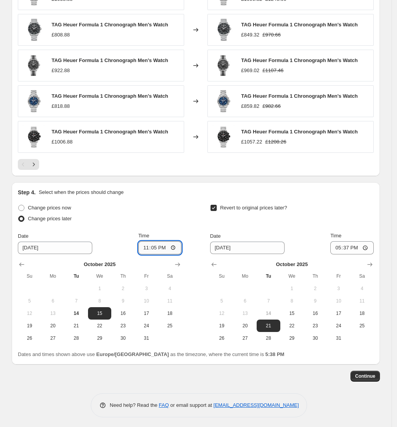
type input "23:59"
click at [369, 262] on icon "Show next month, November 2025" at bounding box center [370, 265] width 8 height 8
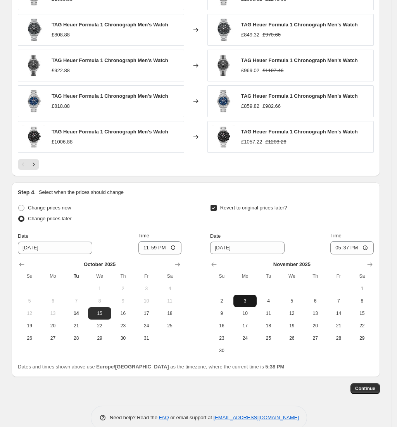
click at [249, 305] on button "3" at bounding box center [245, 301] width 23 height 12
click at [227, 302] on span "2" at bounding box center [221, 301] width 17 height 6
type input "[DATE]"
click at [350, 245] on input "17:37" at bounding box center [352, 247] width 43 height 13
type input "23:59"
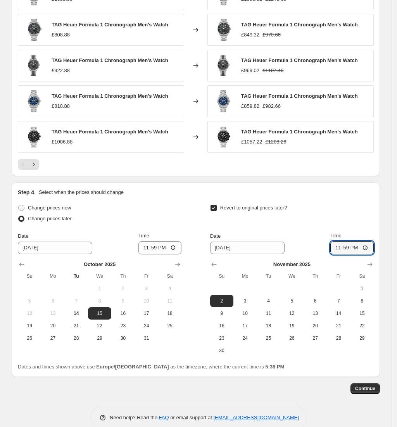
click at [351, 210] on div "Revert to original prices later?" at bounding box center [292, 214] width 164 height 23
click at [371, 384] on button "Continue" at bounding box center [365, 388] width 29 height 11
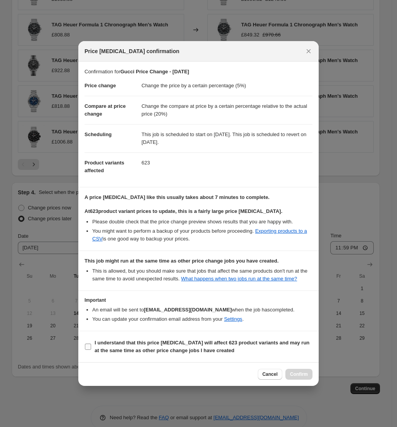
click at [171, 343] on b "I understand that this price [MEDICAL_DATA] will affect 623 product variants an…" at bounding box center [202, 347] width 215 height 14
click at [91, 344] on input "I understand that this price [MEDICAL_DATA] will affect 623 product variants an…" at bounding box center [88, 347] width 6 height 6
checkbox input "true"
click at [294, 377] on button "Confirm" at bounding box center [299, 374] width 27 height 11
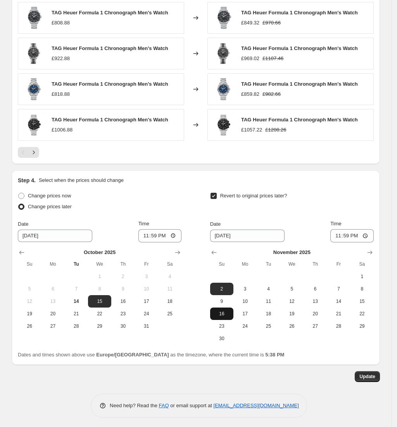
scroll to position [784, 0]
click at [372, 376] on span "Update" at bounding box center [368, 376] width 16 height 6
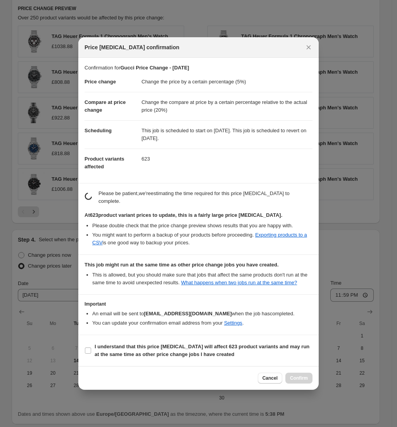
scroll to position [0, 0]
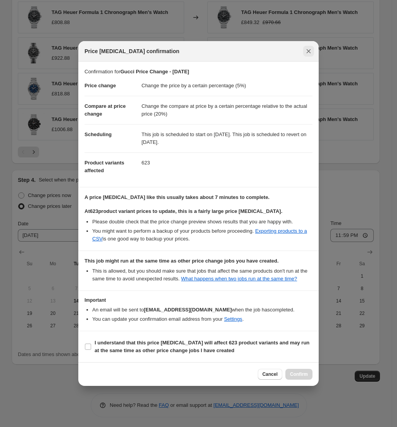
click at [307, 56] on button "Close" at bounding box center [308, 51] width 11 height 11
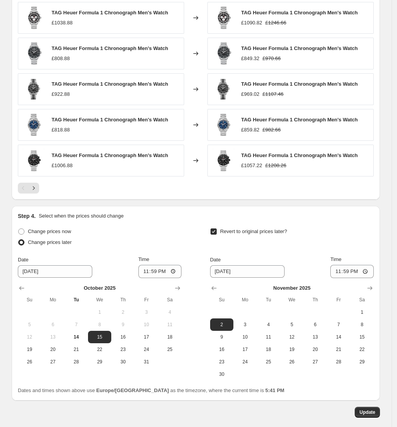
scroll to position [784, 0]
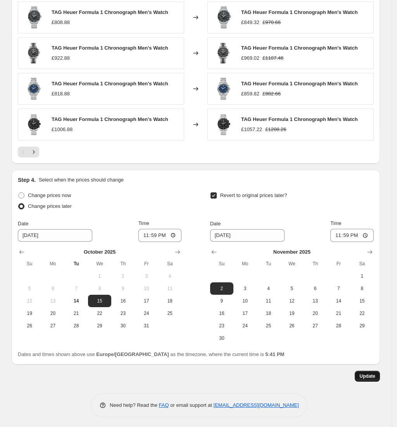
click at [369, 376] on span "Update" at bounding box center [368, 376] width 16 height 6
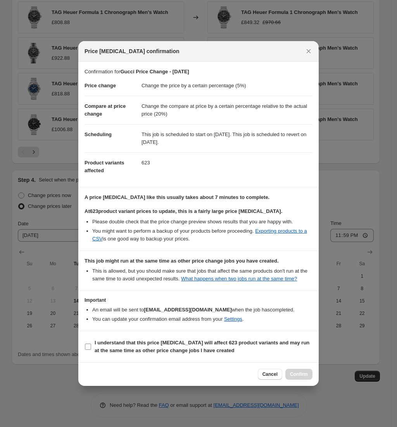
click at [143, 351] on b "I understand that this price [MEDICAL_DATA] will affect 623 product variants an…" at bounding box center [202, 347] width 215 height 14
click at [91, 350] on input "I understand that this price [MEDICAL_DATA] will affect 623 product variants an…" at bounding box center [88, 347] width 6 height 6
checkbox input "true"
click at [310, 369] on button "Confirm" at bounding box center [299, 374] width 27 height 11
